Goal: Task Accomplishment & Management: Manage account settings

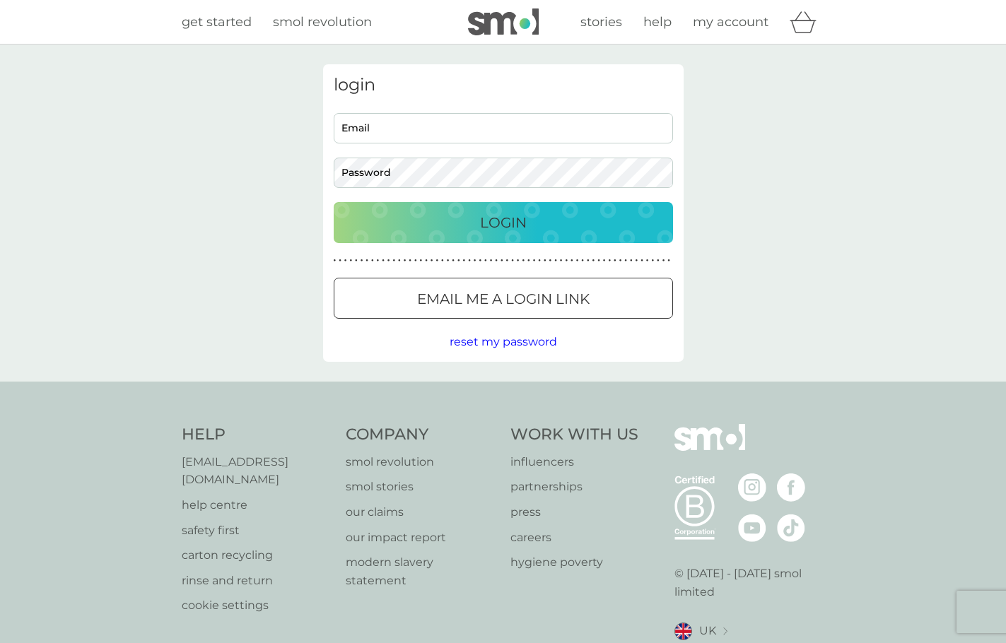
click at [399, 128] on input "Email" at bounding box center [503, 128] width 339 height 30
type input "[EMAIL_ADDRESS][DOMAIN_NAME]"
click at [525, 226] on p "Login" at bounding box center [503, 222] width 47 height 23
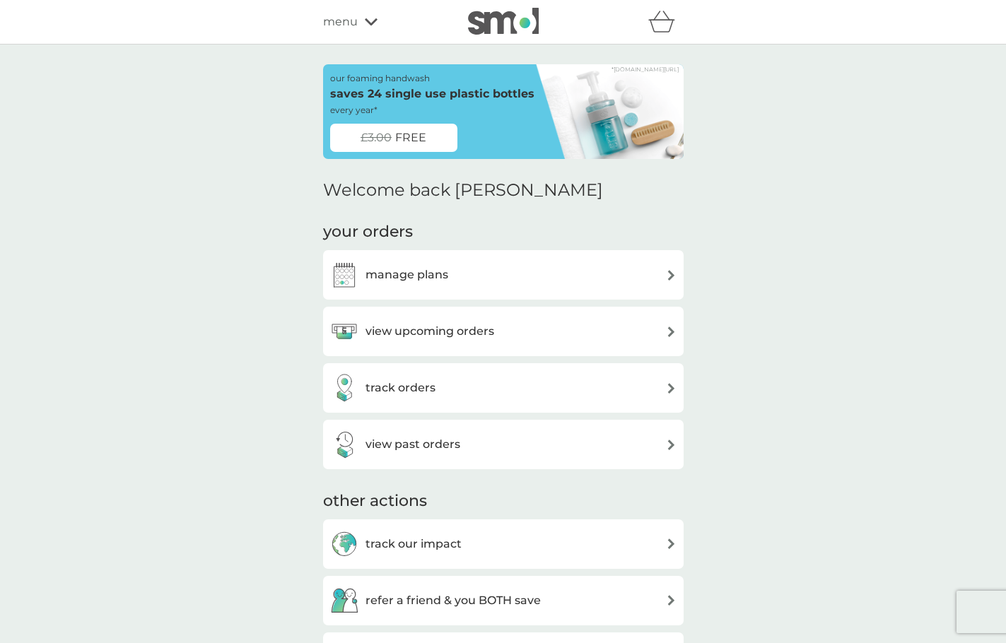
click at [450, 329] on h3 "view upcoming orders" at bounding box center [429, 331] width 129 height 18
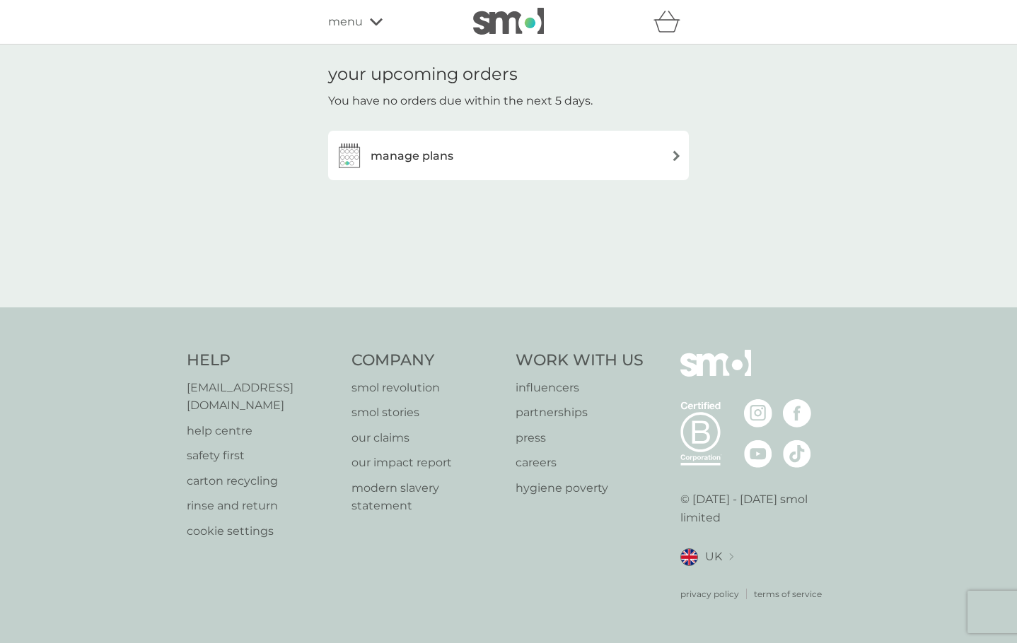
click at [458, 155] on div "manage plans" at bounding box center [508, 155] width 346 height 28
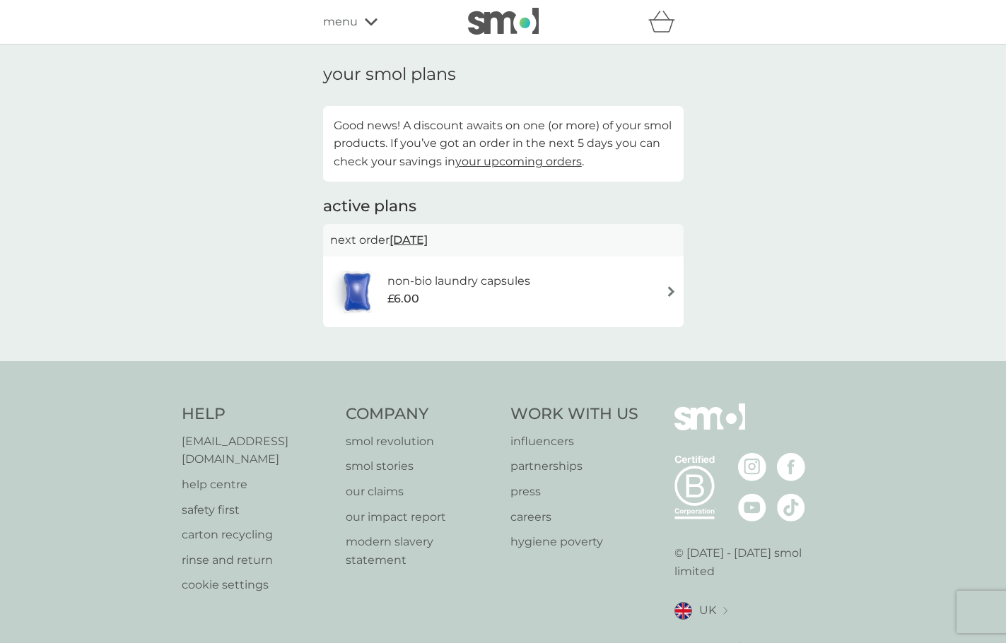
click at [501, 281] on h6 "non-bio laundry capsules" at bounding box center [458, 281] width 143 height 18
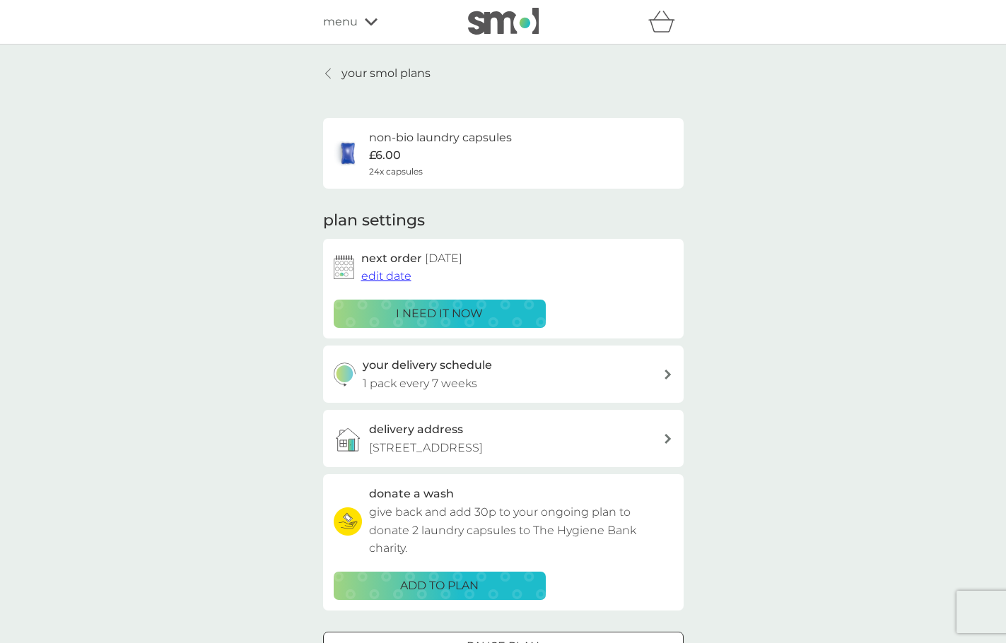
click at [454, 313] on p "i need it now" at bounding box center [439, 314] width 87 height 18
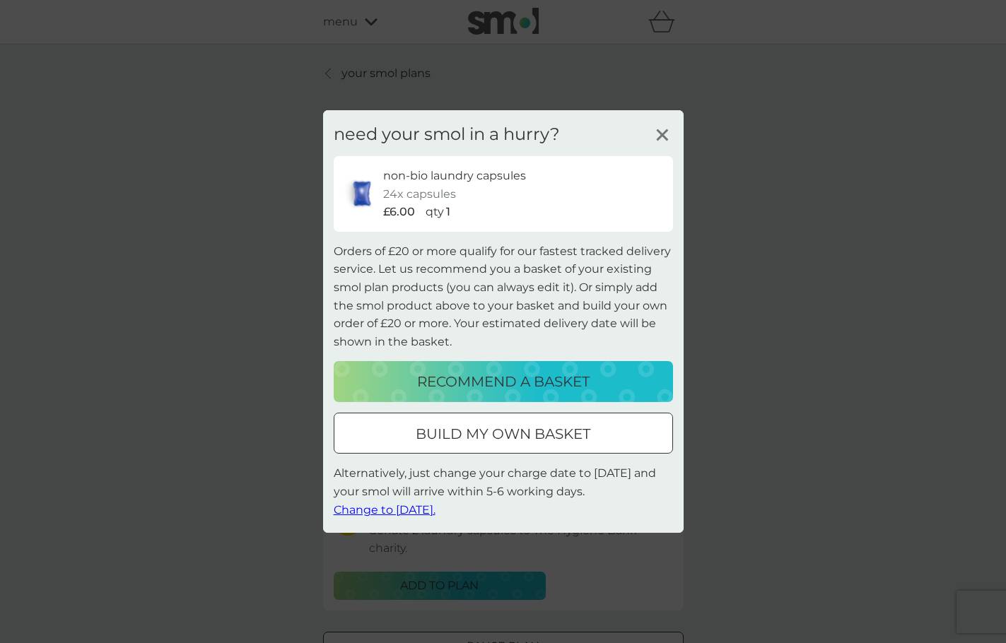
click at [484, 428] on div at bounding box center [503, 434] width 51 height 15
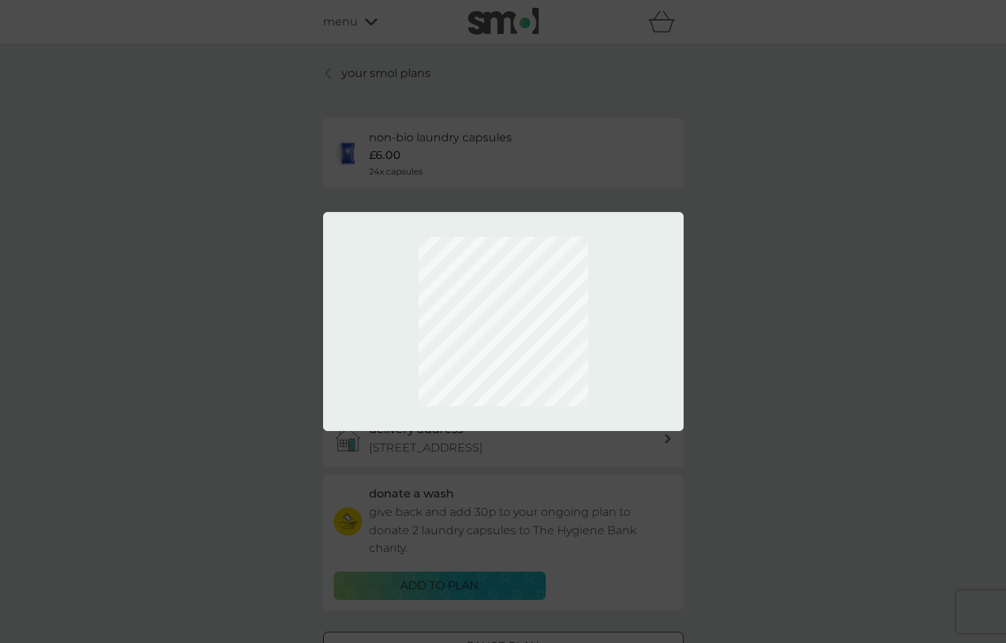
click at [737, 201] on div at bounding box center [503, 321] width 1006 height 643
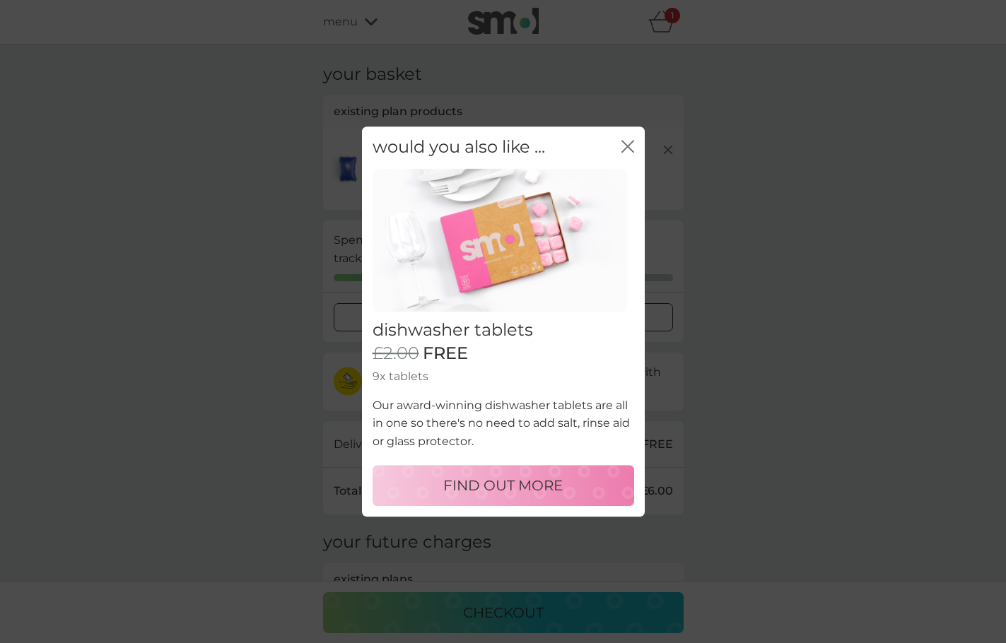
click at [630, 146] on icon "close" at bounding box center [627, 146] width 13 height 13
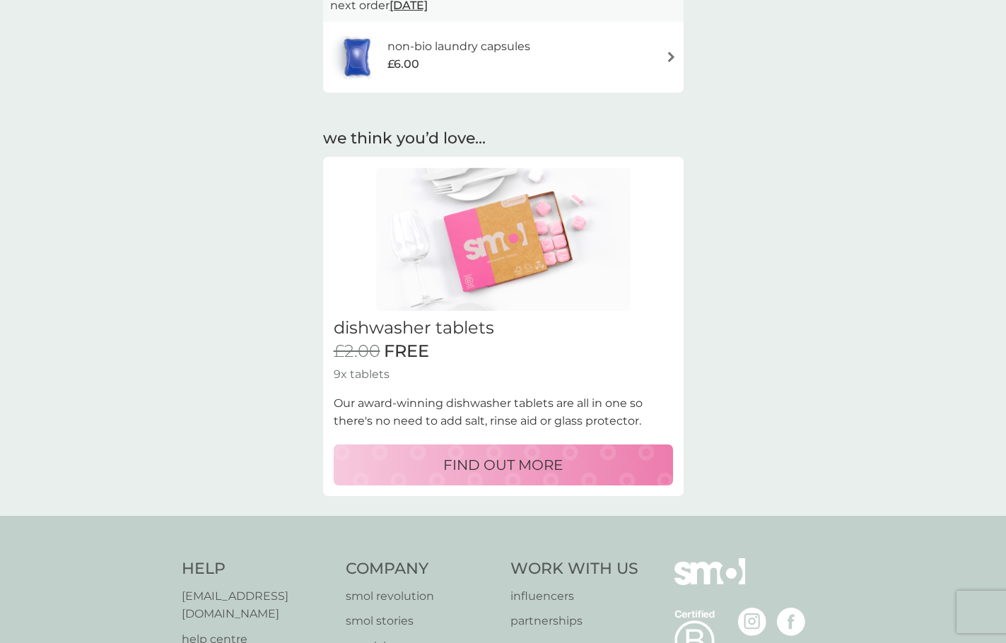
scroll to position [1, 0]
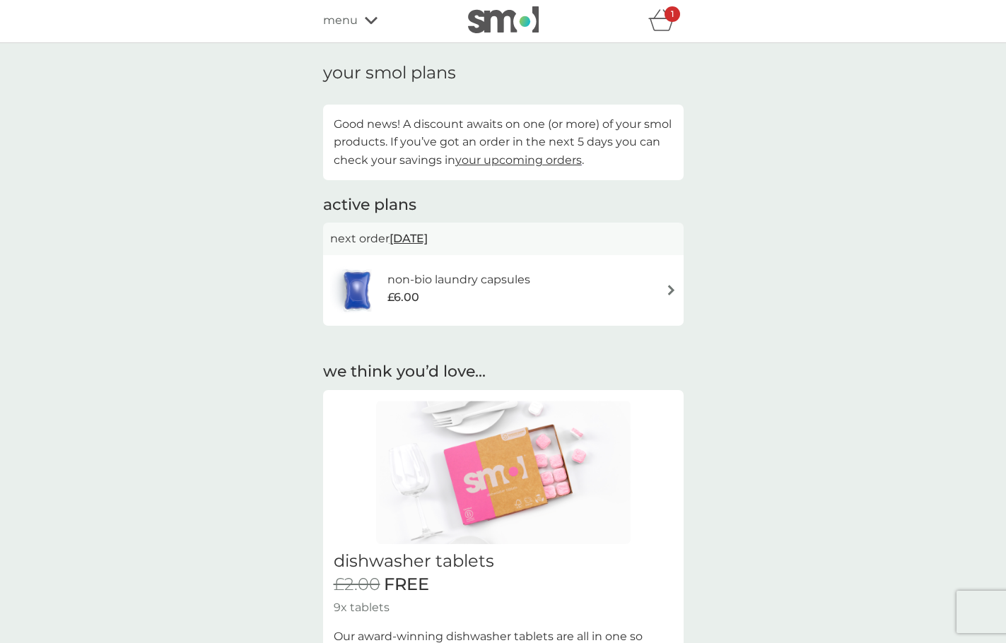
click at [425, 238] on span "21 Oct 2025" at bounding box center [409, 239] width 38 height 28
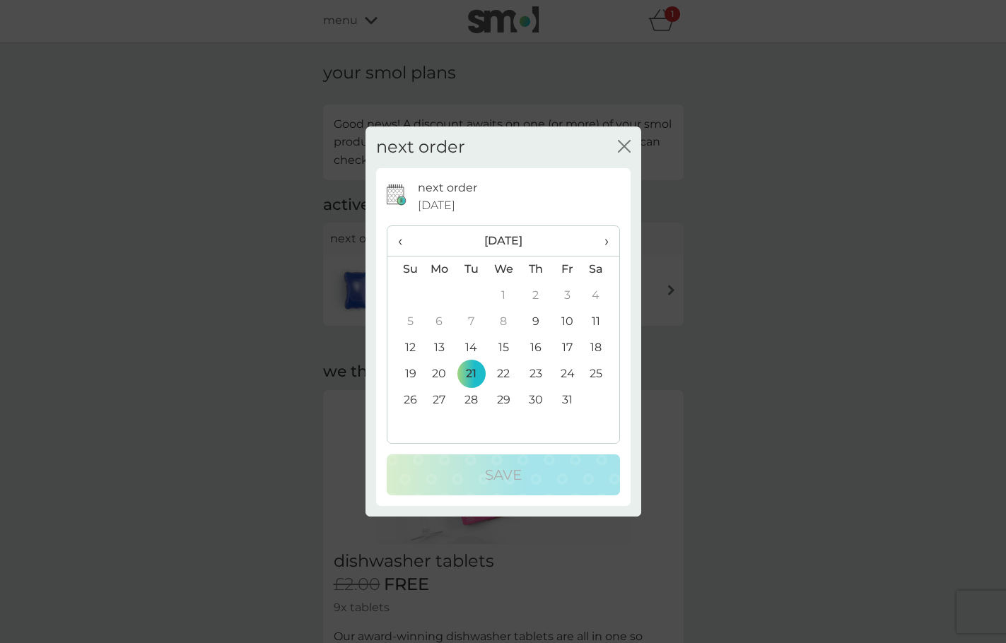
click at [536, 322] on td "9" at bounding box center [536, 322] width 32 height 26
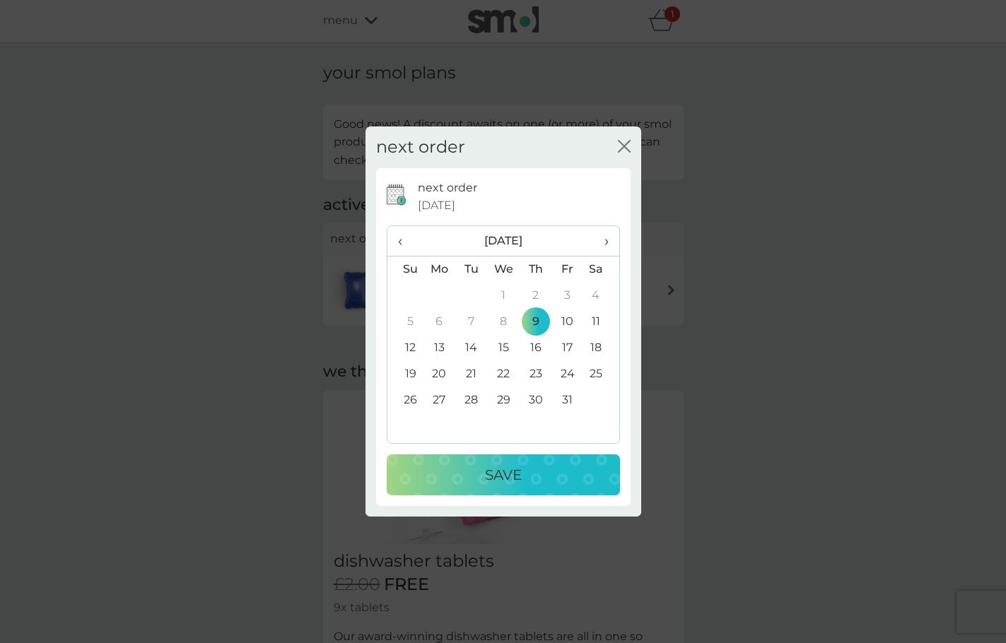
click at [509, 474] on p "Save" at bounding box center [503, 475] width 37 height 23
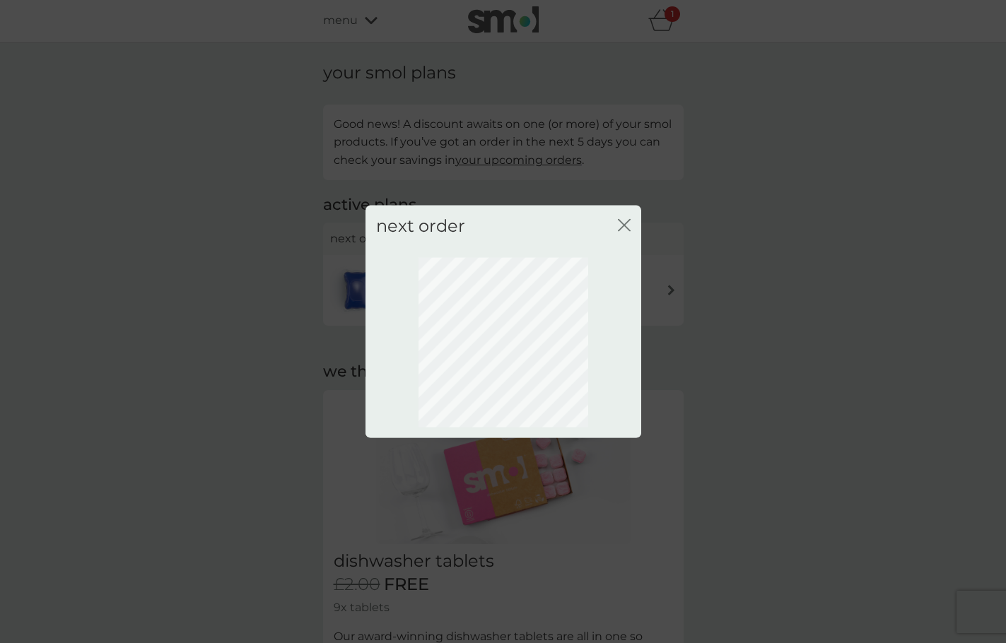
scroll to position [0, 0]
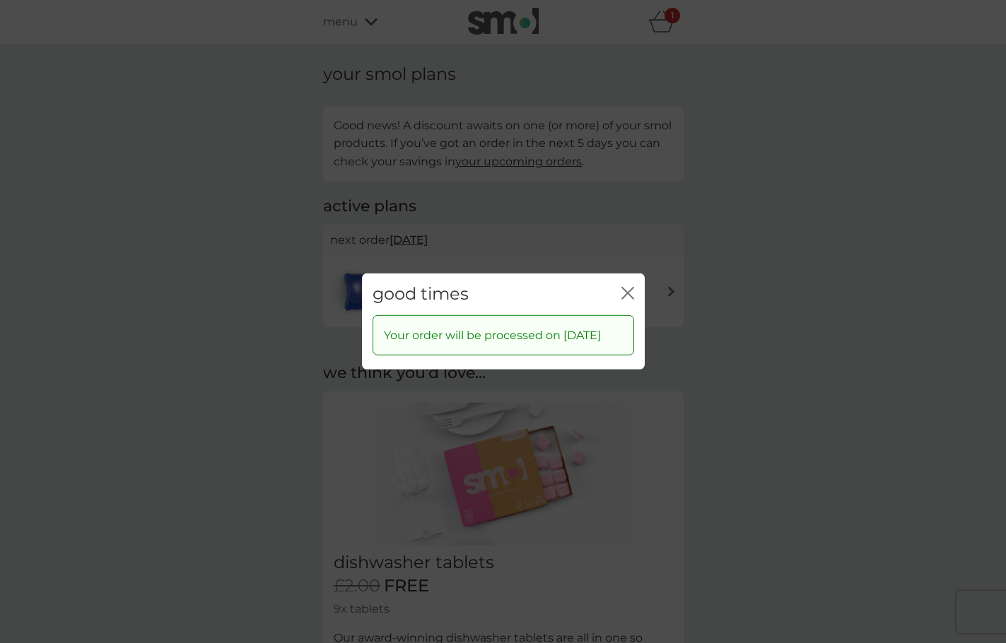
click at [631, 287] on icon "close" at bounding box center [627, 293] width 13 height 13
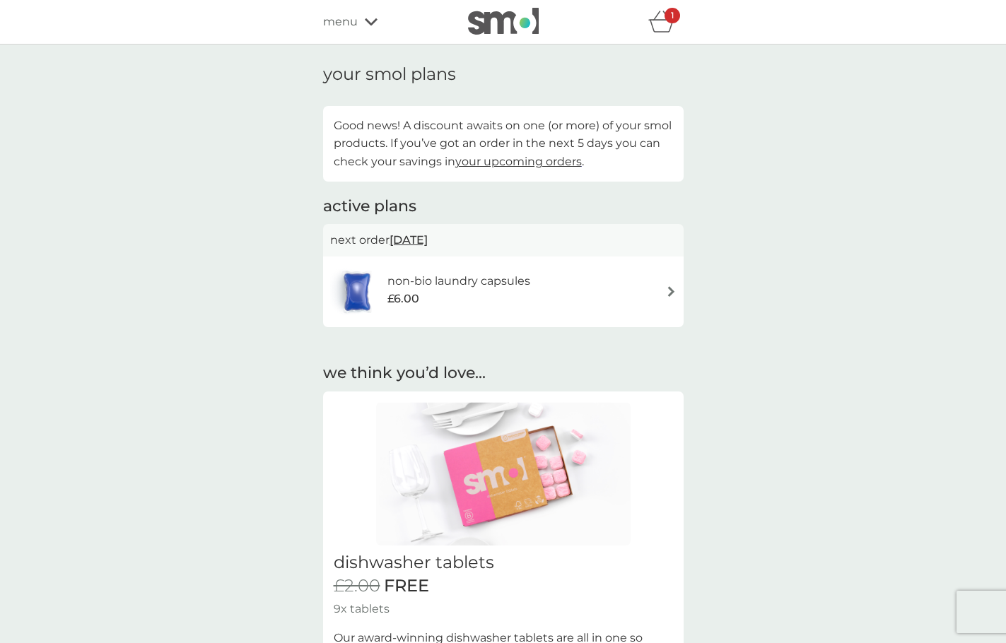
click at [531, 291] on div "non-bio laundry capsules £6.00" at bounding box center [465, 292] width 157 height 40
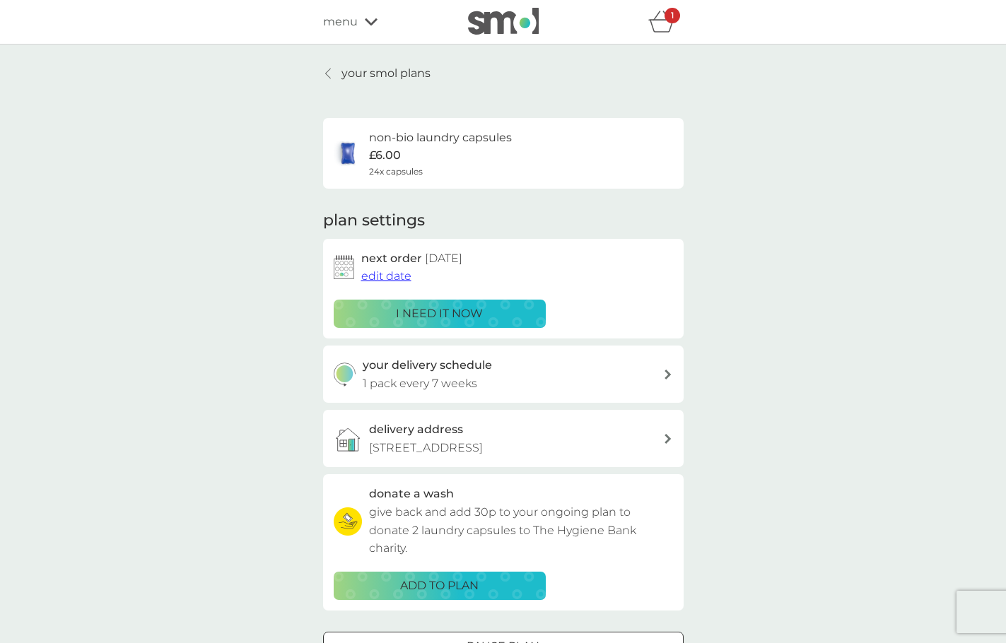
click at [458, 310] on p "i need it now" at bounding box center [439, 314] width 87 height 18
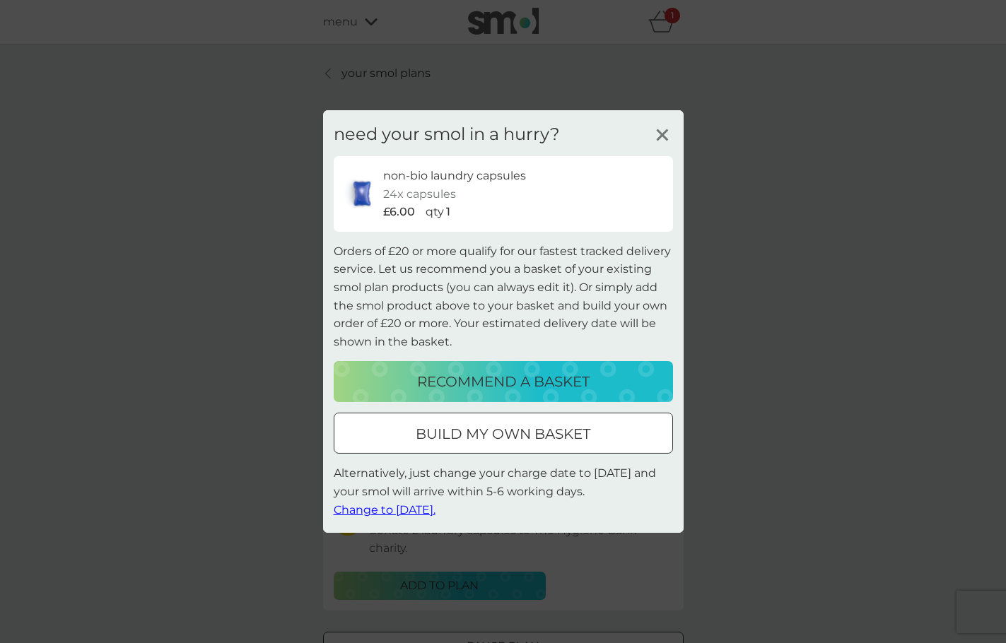
click at [405, 508] on span "Change to tomorrow." at bounding box center [385, 509] width 102 height 13
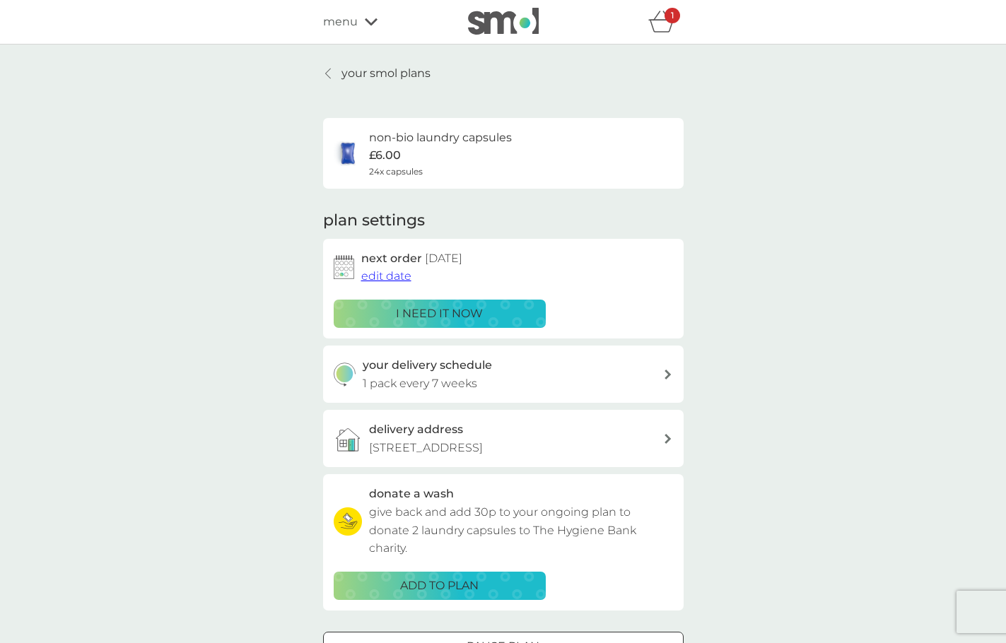
click at [433, 157] on div "non-bio laundry capsules £6.00 24x capsules" at bounding box center [440, 153] width 143 height 49
click at [359, 71] on p "your smol plans" at bounding box center [385, 73] width 89 height 18
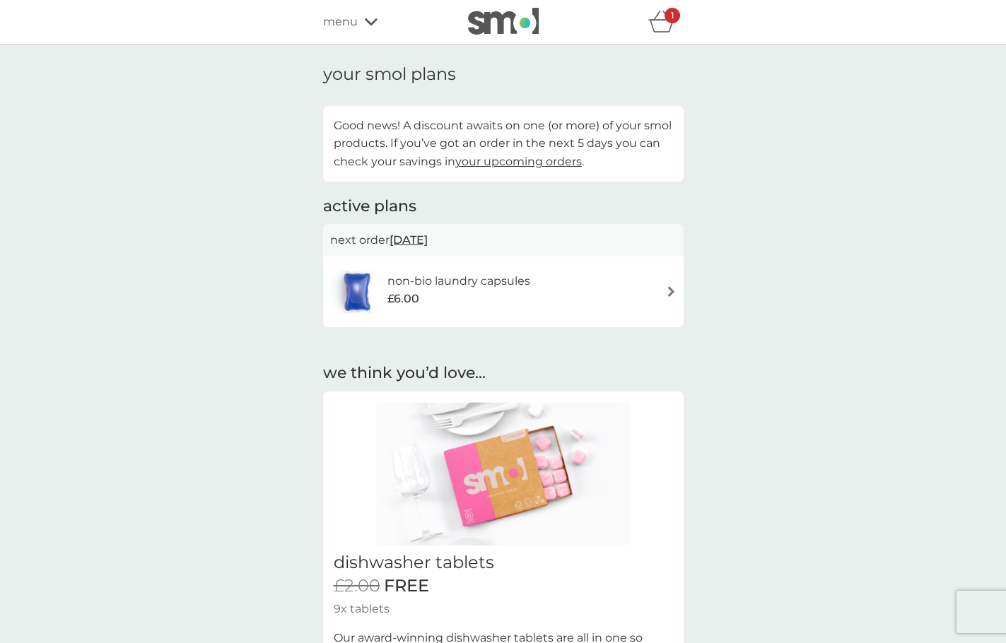
click at [522, 163] on span "your upcoming orders" at bounding box center [518, 161] width 127 height 13
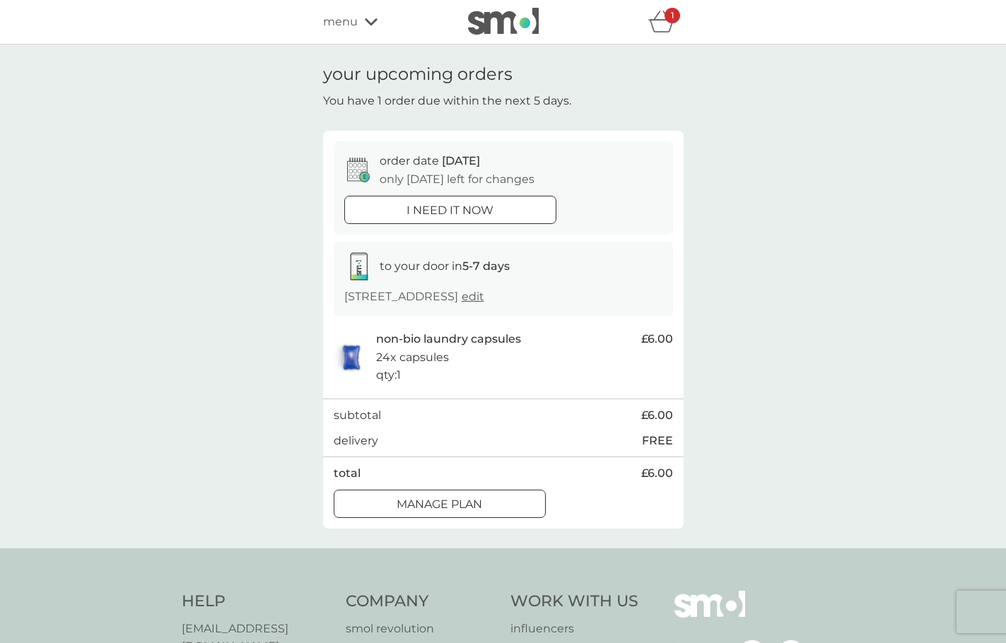
click at [664, 39] on div "refer a friend & you BOTH save smol impact smol shop your smol plans your upcom…" at bounding box center [503, 22] width 1006 height 45
click at [657, 23] on icon "basket" at bounding box center [661, 22] width 27 height 22
click at [452, 221] on button "i need it now" at bounding box center [450, 210] width 212 height 28
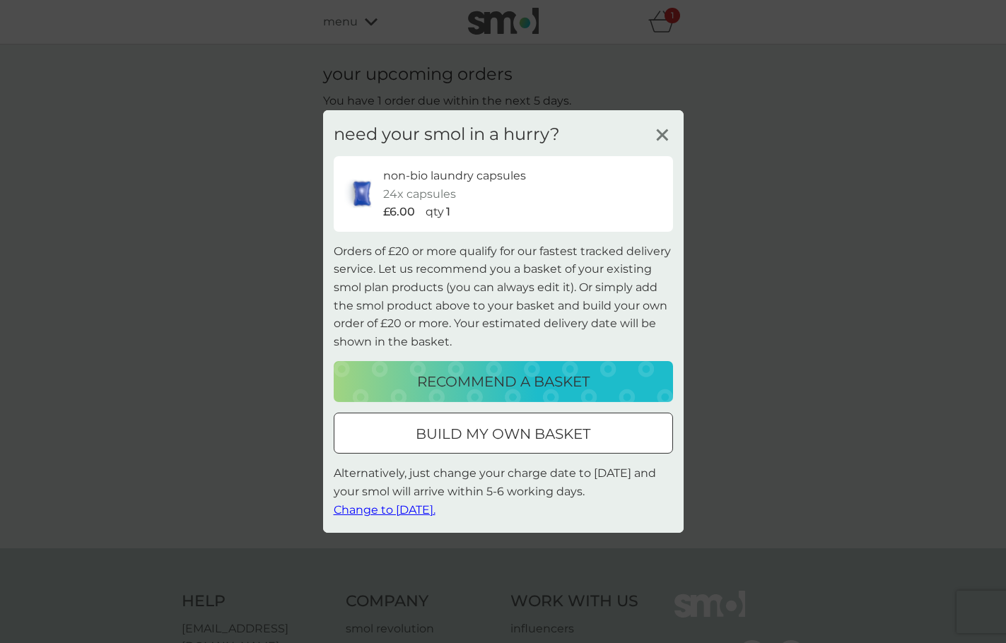
click at [375, 514] on span "Change to tomorrow." at bounding box center [385, 509] width 102 height 13
